Goal: Task Accomplishment & Management: Complete application form

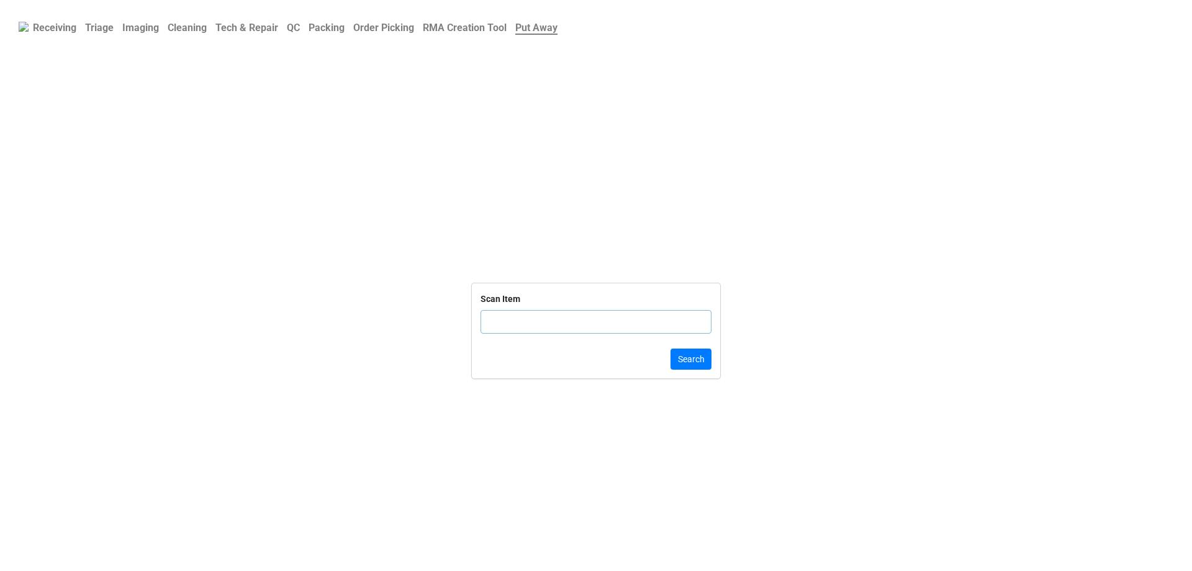
click at [503, 307] on div "Scan Item" at bounding box center [596, 318] width 231 height 52
click at [510, 330] on input "text" at bounding box center [596, 322] width 231 height 24
click button "Search" at bounding box center [691, 358] width 41 height 21
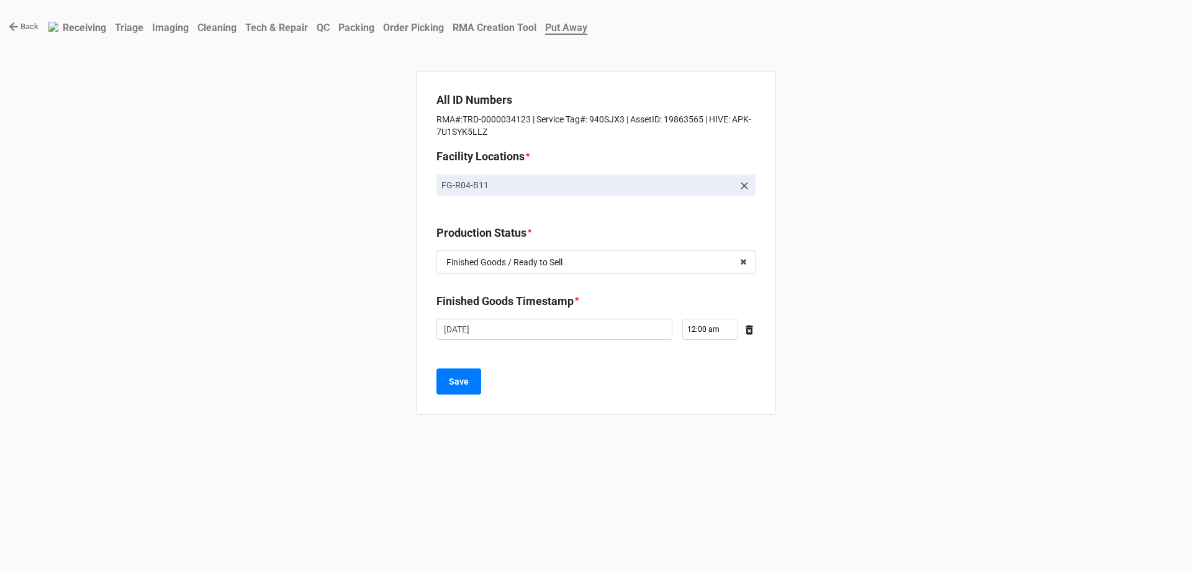
click at [431, 24] on b "Order Picking" at bounding box center [413, 28] width 61 height 12
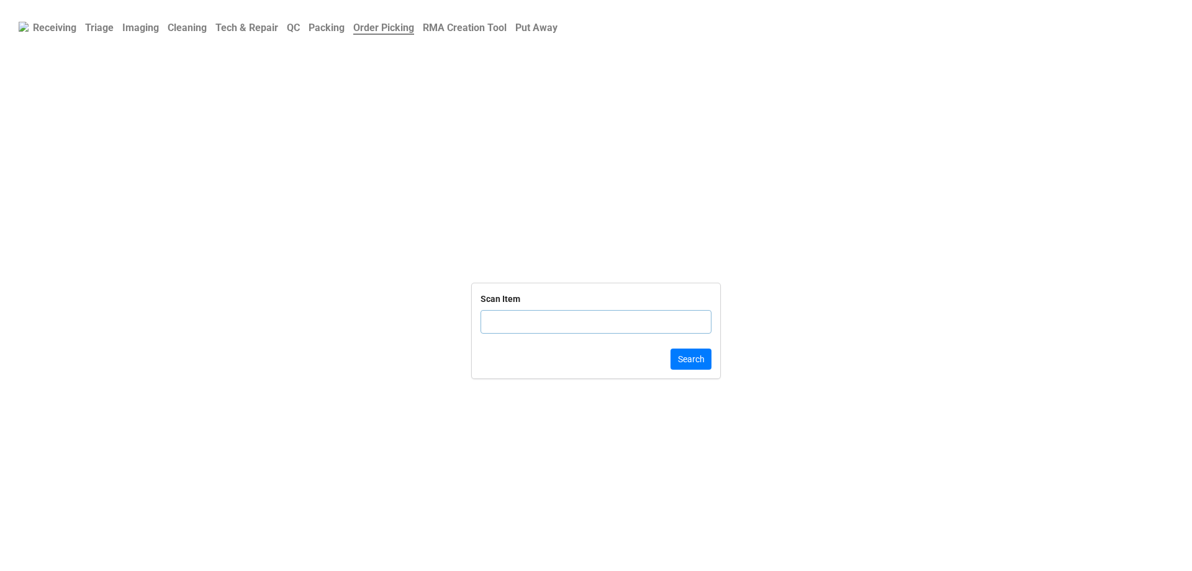
click at [518, 327] on input "text" at bounding box center [596, 322] width 231 height 24
click button "Search" at bounding box center [691, 358] width 41 height 21
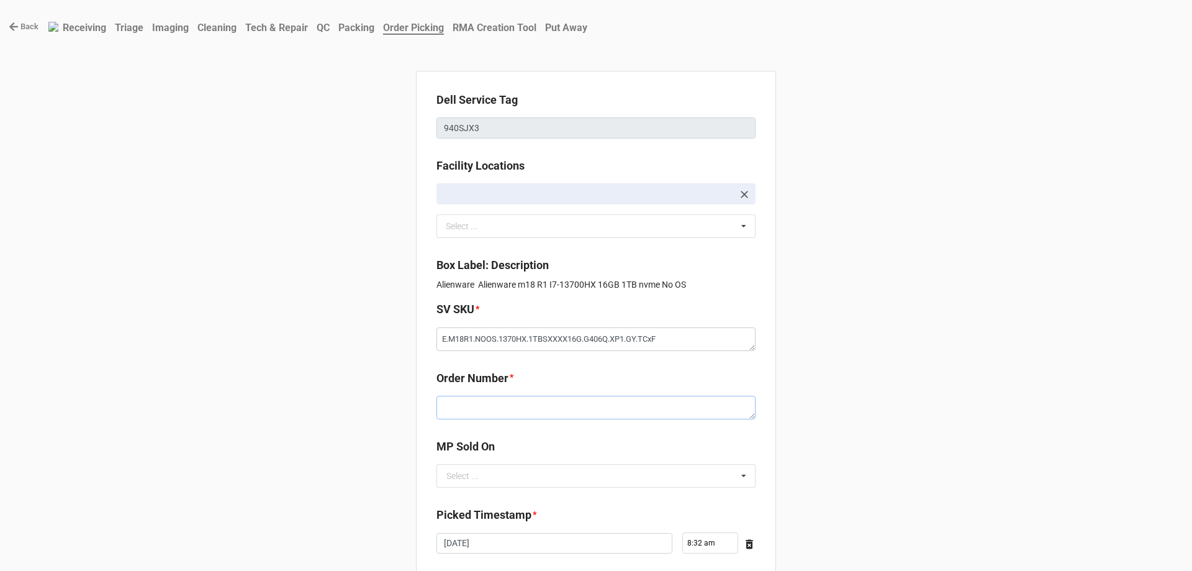
click at [536, 408] on textarea at bounding box center [595, 407] width 319 height 24
paste textarea "5032550"
type textarea "x"
type textarea "5032550"
click at [483, 476] on input "text" at bounding box center [597, 475] width 318 height 22
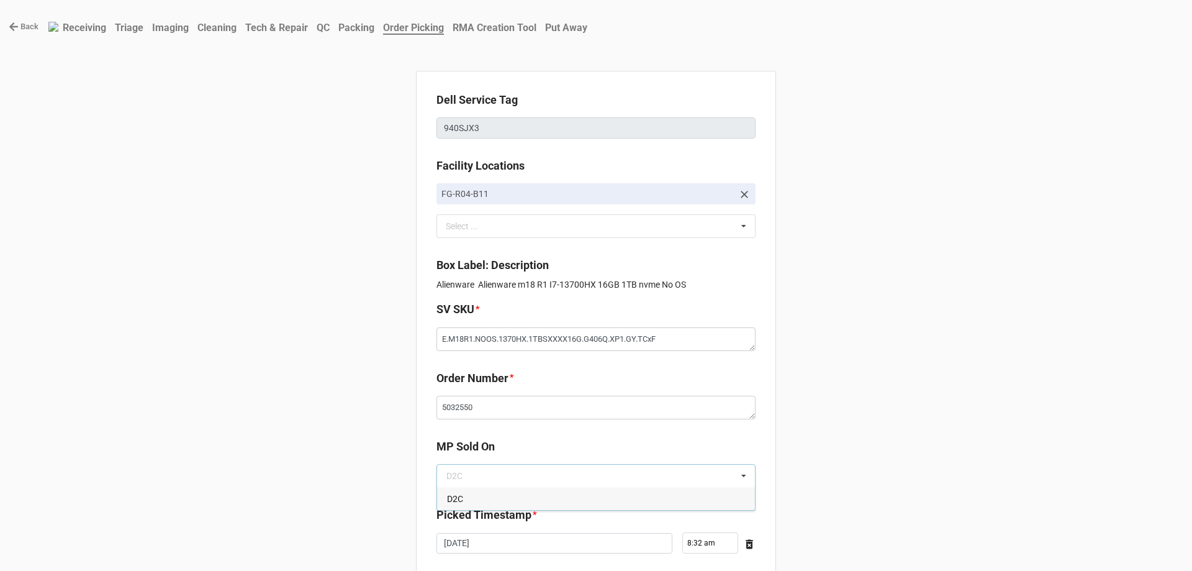
click at [478, 490] on div "D2C" at bounding box center [596, 498] width 318 height 23
type textarea "x"
drag, startPoint x: 478, startPoint y: 491, endPoint x: 479, endPoint y: 508, distance: 17.4
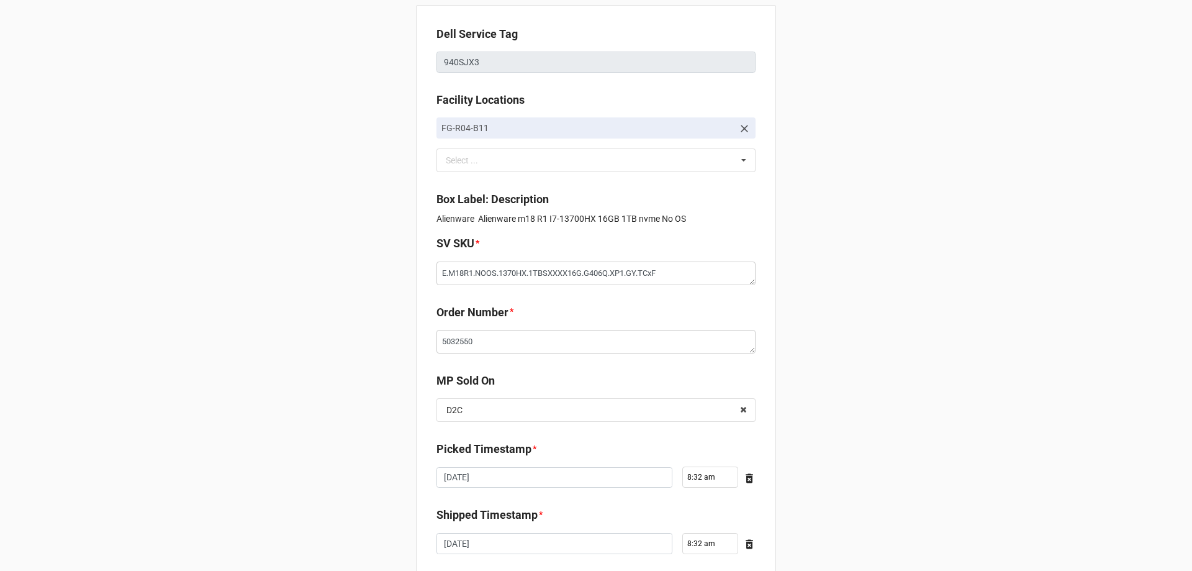
scroll to position [210, 0]
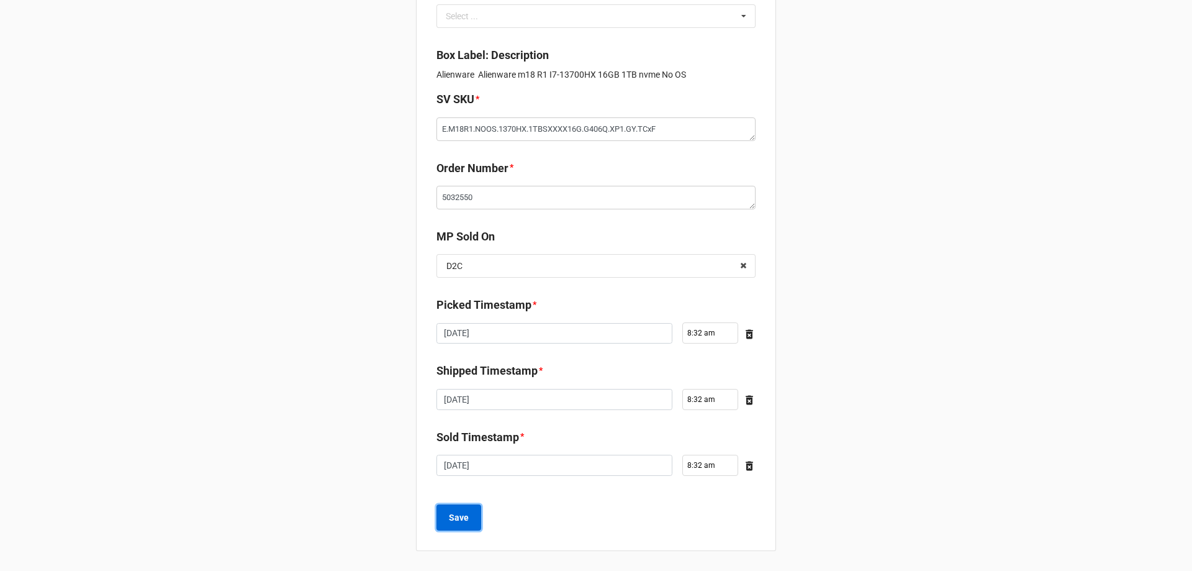
click at [442, 522] on button "Save" at bounding box center [458, 517] width 45 height 26
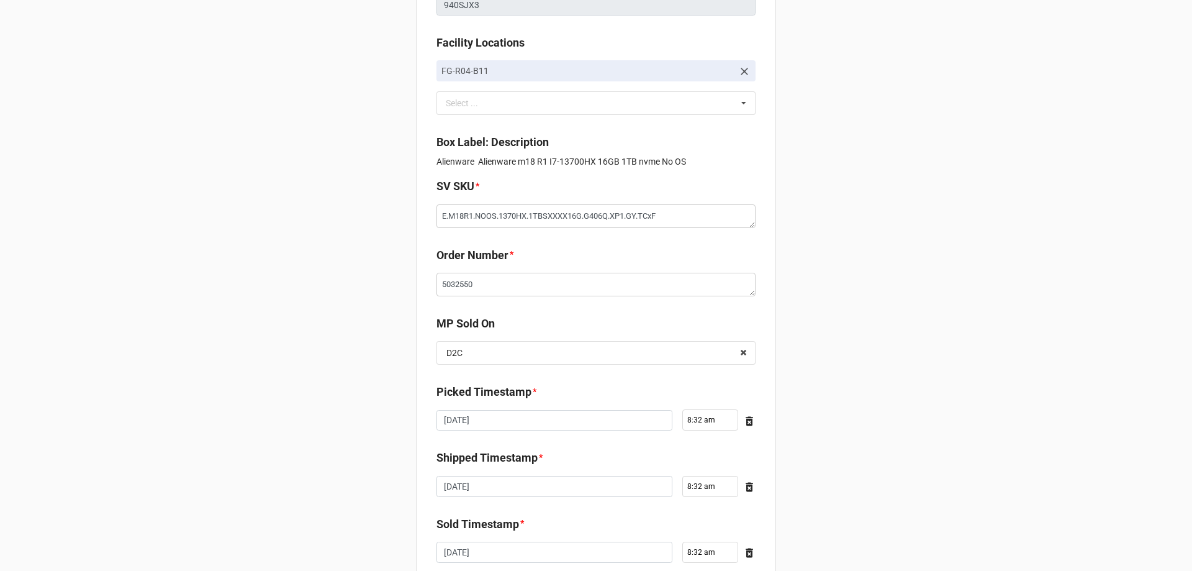
scroll to position [0, 0]
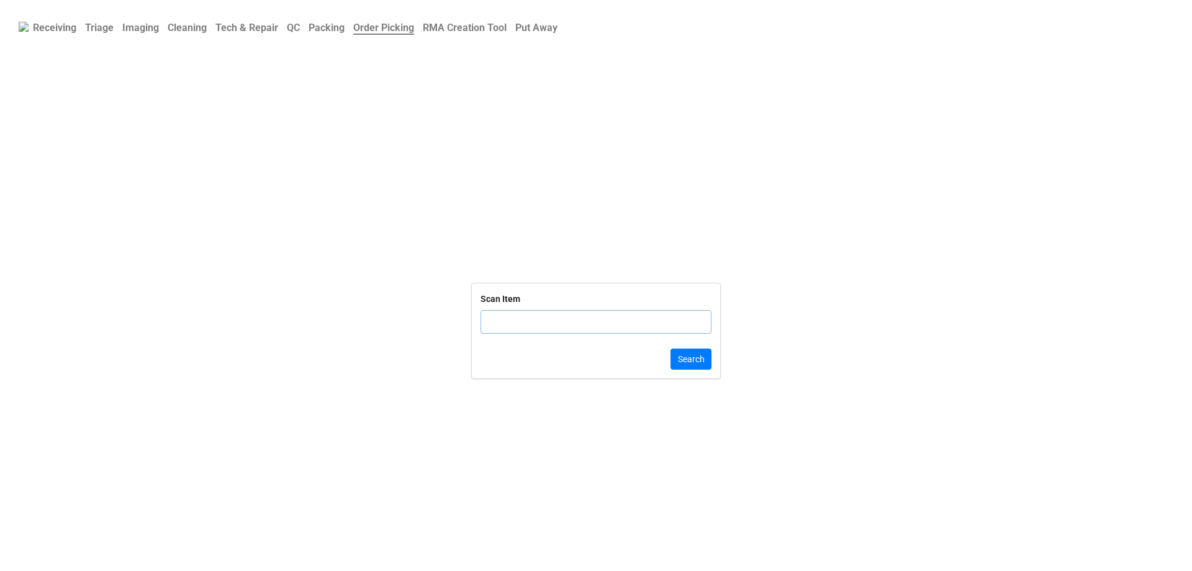
click at [534, 300] on b "Scan Item" at bounding box center [596, 299] width 231 height 14
click at [576, 330] on input "text" at bounding box center [596, 322] width 231 height 24
click button "Search" at bounding box center [691, 358] width 41 height 21
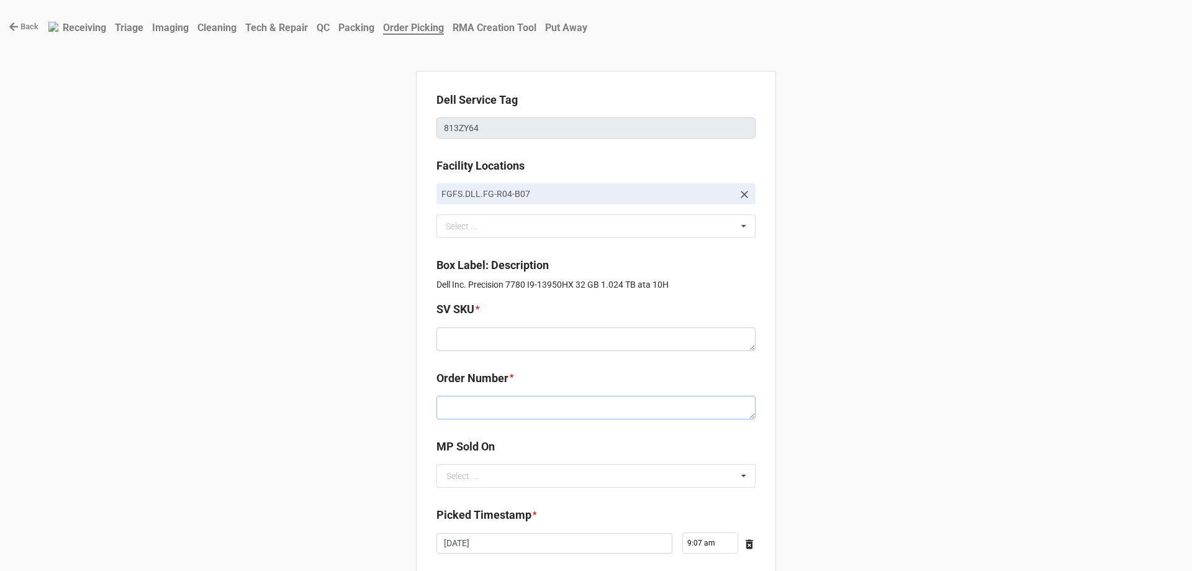
click at [494, 415] on textarea at bounding box center [595, 407] width 319 height 24
paste textarea "5032552"
type textarea "x"
type textarea "5032552"
click at [543, 335] on textarea at bounding box center [595, 339] width 319 height 24
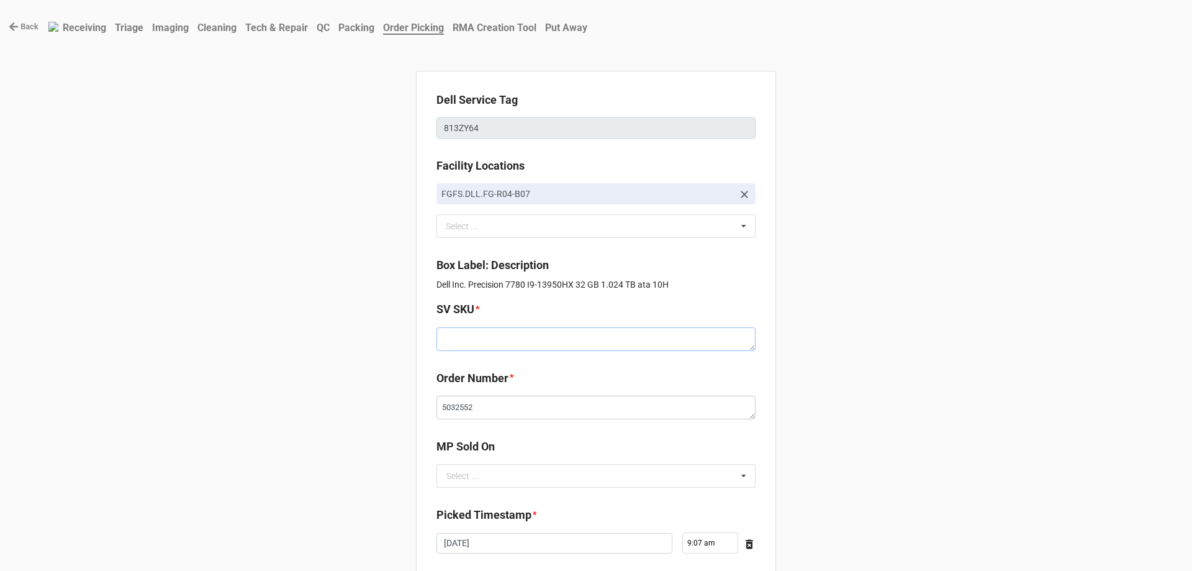
paste textarea "D.P7780.W10H.13950H.1TBHXXXX32G.A2000.XP1.GY.AxxW"
type textarea "x"
type textarea "D.P7780.W10H.13950H.1TBHXXXX32G.A2000.XP1.GY.AxxW"
click at [555, 481] on input "text" at bounding box center [597, 475] width 318 height 22
click at [552, 494] on div "D2C" at bounding box center [596, 498] width 318 height 23
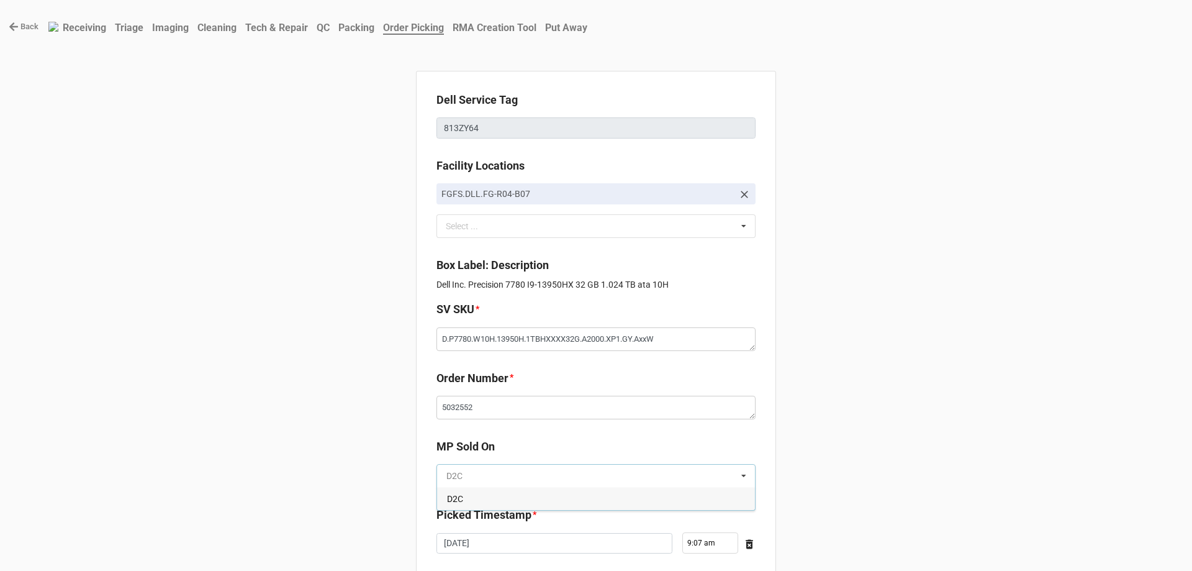
type textarea "x"
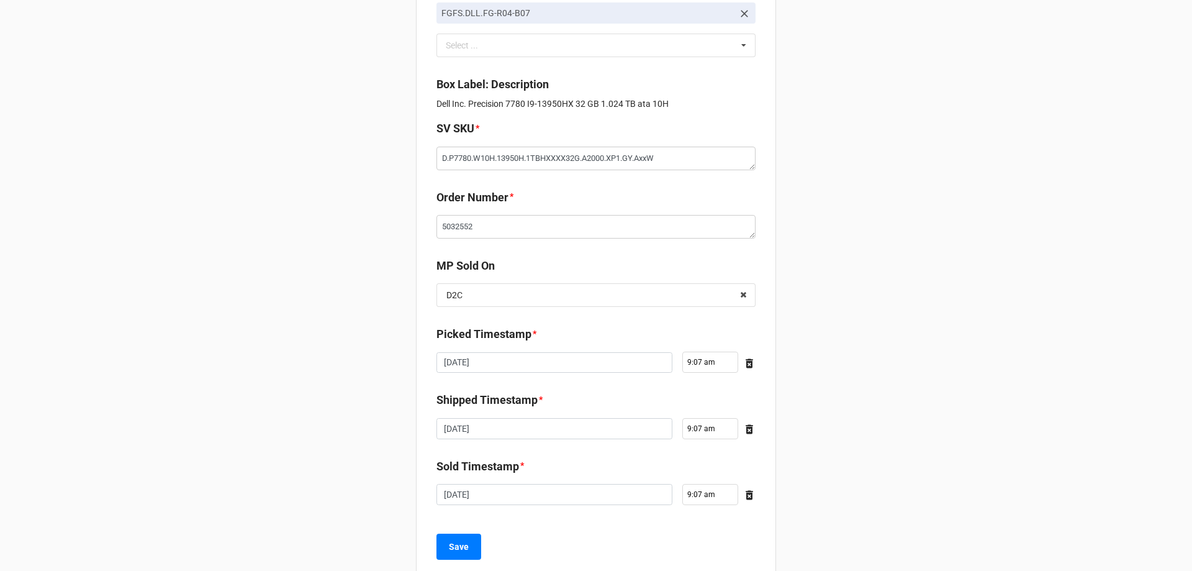
scroll to position [210, 0]
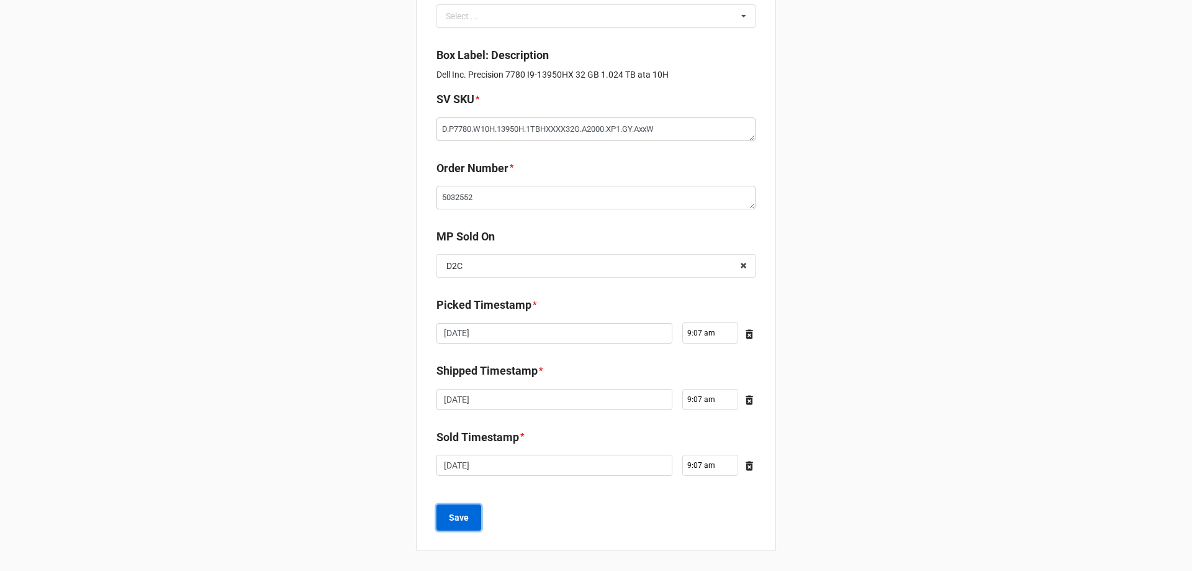
click at [470, 529] on button "Save" at bounding box center [458, 517] width 45 height 26
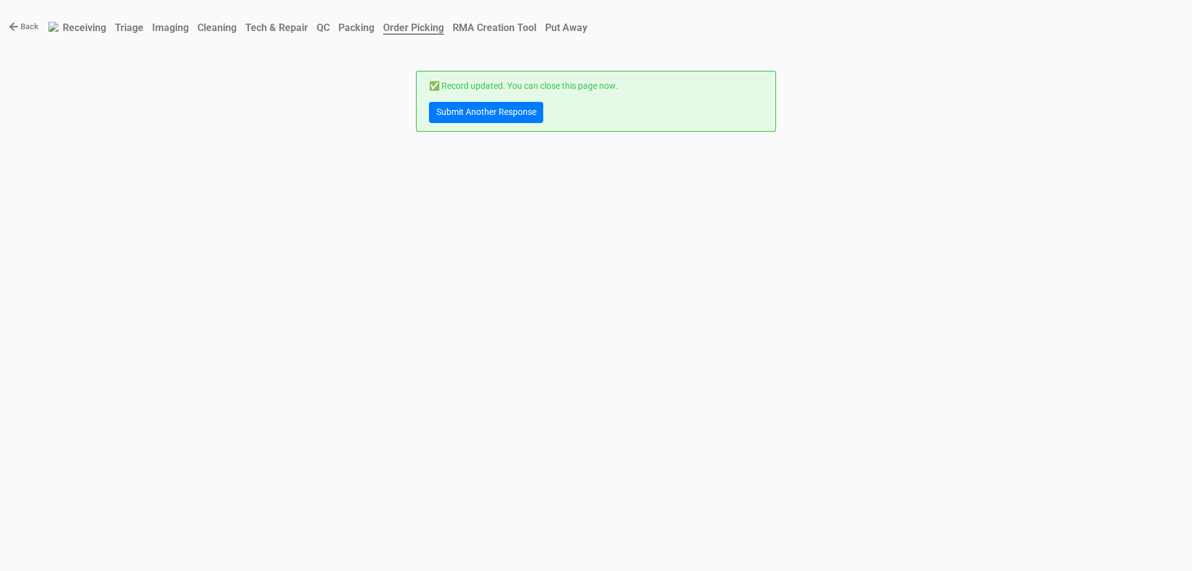
scroll to position [0, 0]
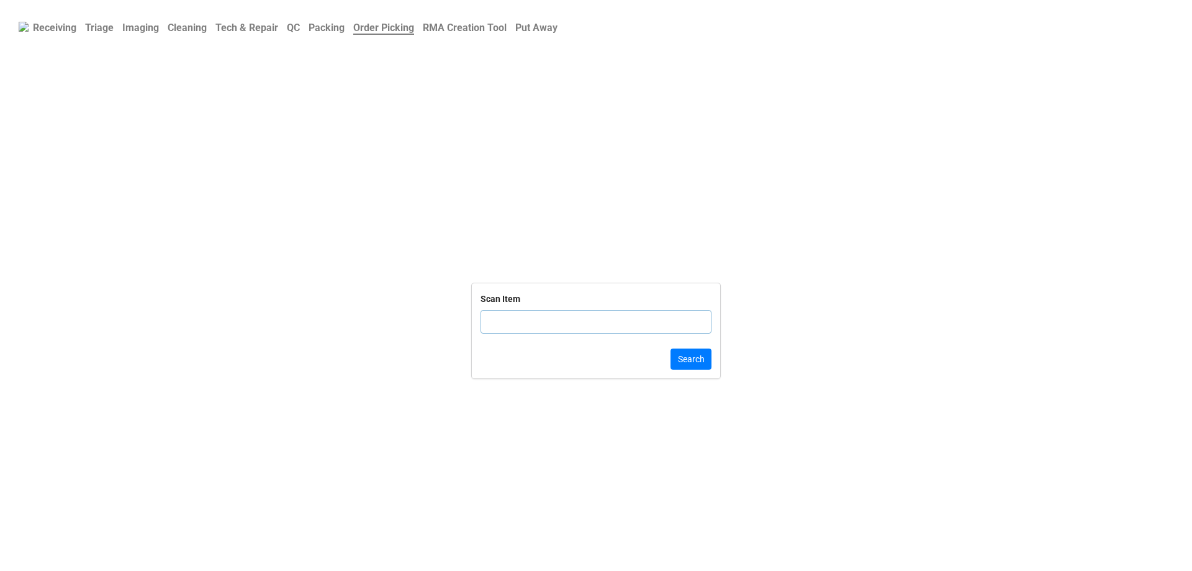
click at [628, 325] on input "text" at bounding box center [596, 322] width 231 height 24
type input "813ZY6"
click button "Search" at bounding box center [691, 358] width 41 height 21
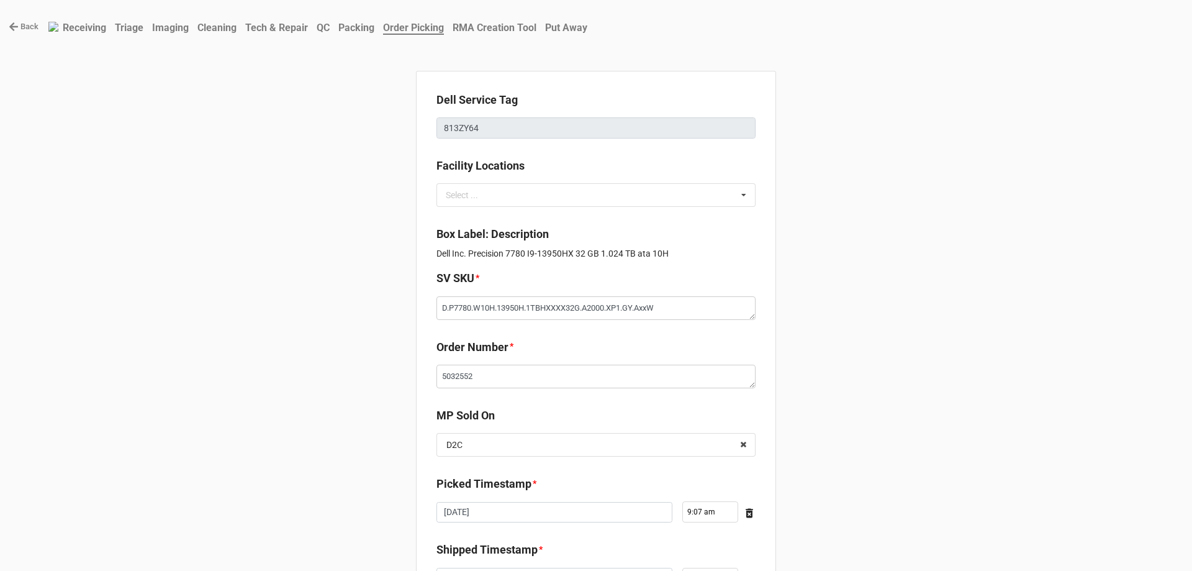
type textarea "x"
click at [20, 32] on link "Back" at bounding box center [24, 26] width 30 height 12
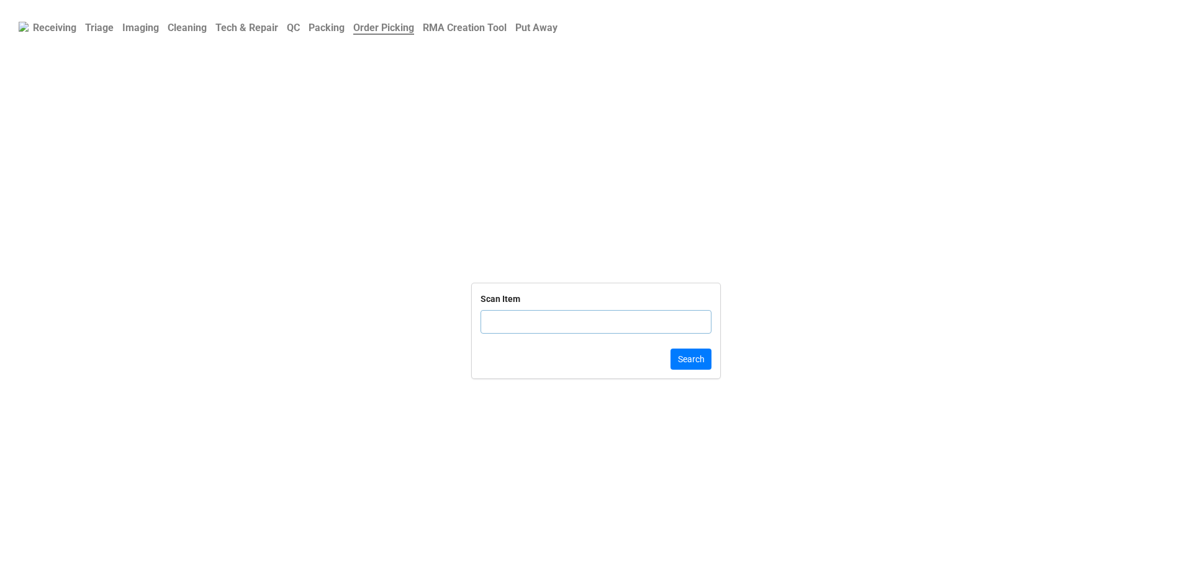
click at [540, 328] on input "text" at bounding box center [596, 322] width 231 height 24
click button "Search" at bounding box center [691, 358] width 41 height 21
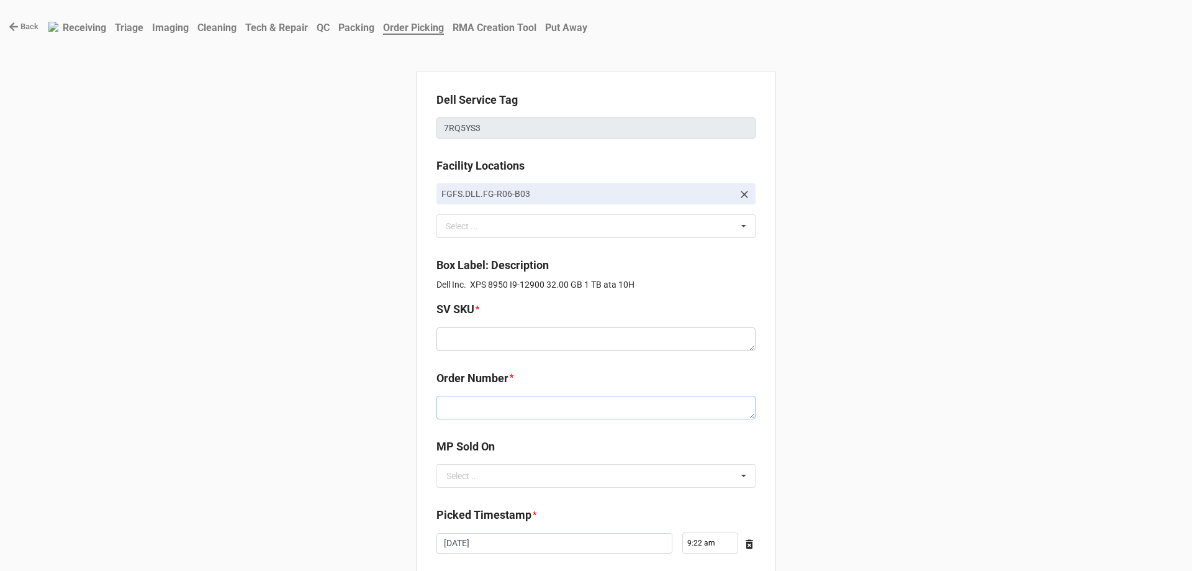
click at [521, 405] on textarea at bounding box center [595, 407] width 319 height 24
paste textarea "5032595"
type textarea "x"
type textarea "5032595"
click at [526, 340] on textarea at bounding box center [595, 339] width 319 height 24
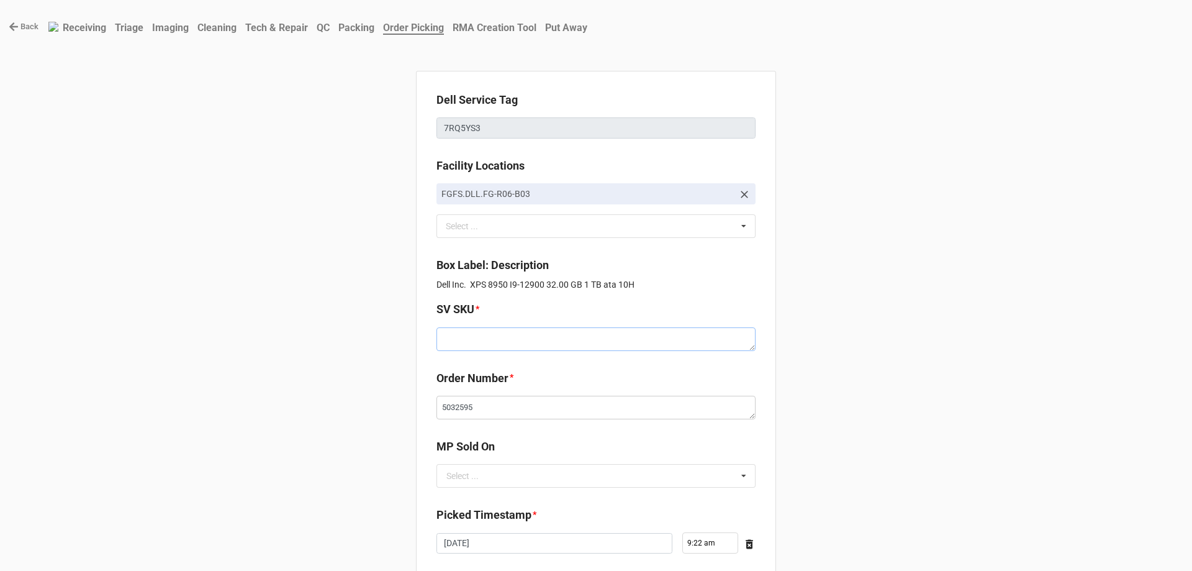
paste textarea "D.X8950.W10H.12900x.1TBH1TBS32G.G3080.XX1.WH.BxxW"
type textarea "x"
type textarea "D.X8950.W10H.12900x.1TBH1TBS32G.G3080.XX1.WH.BxxW"
click at [492, 476] on input "text" at bounding box center [597, 475] width 318 height 22
click at [492, 491] on div "D2C" at bounding box center [596, 498] width 318 height 23
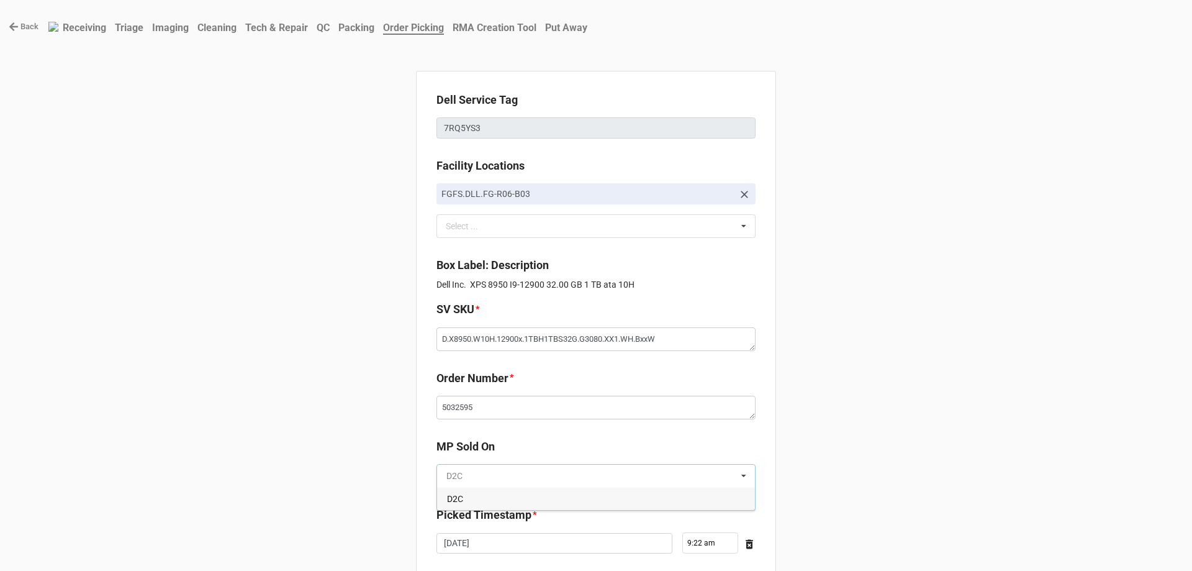
type textarea "x"
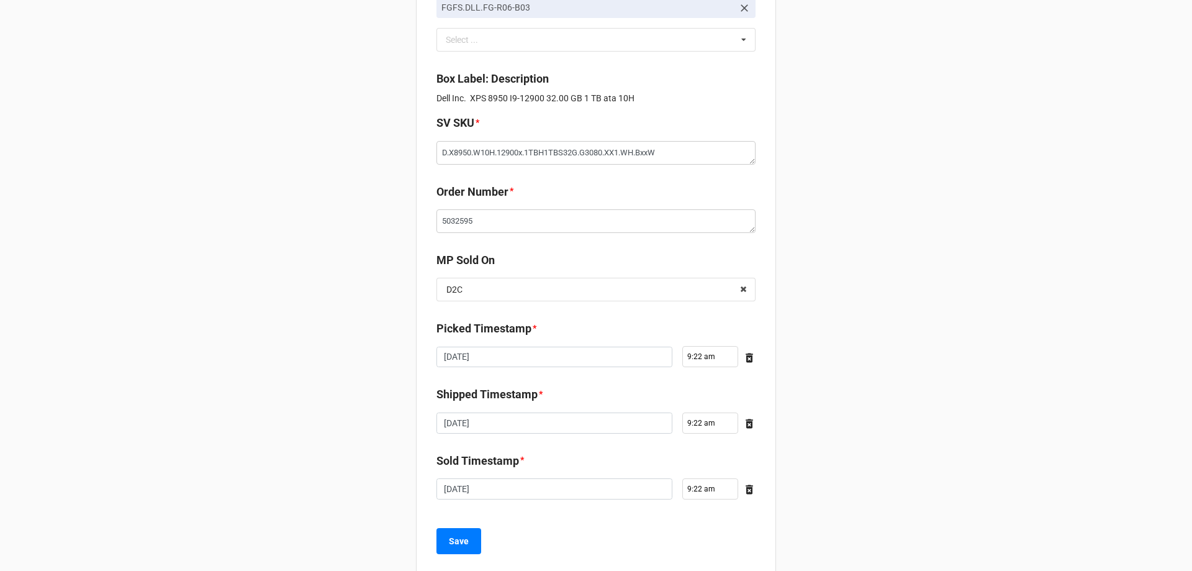
click at [466, 556] on div "Dell Service Tag 7RQ5YS3 Facility Locations FGFS.DLL.FG-R06-B03 Select ... No r…" at bounding box center [596, 230] width 360 height 690
click at [467, 553] on button "Save" at bounding box center [458, 541] width 45 height 26
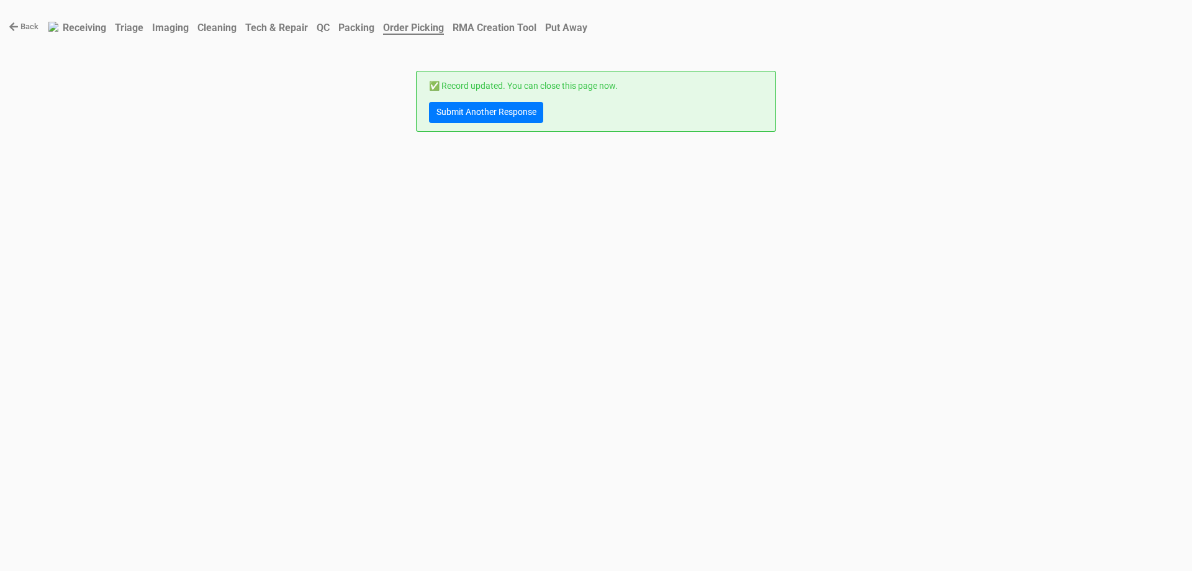
scroll to position [0, 0]
